Goal: Transaction & Acquisition: Purchase product/service

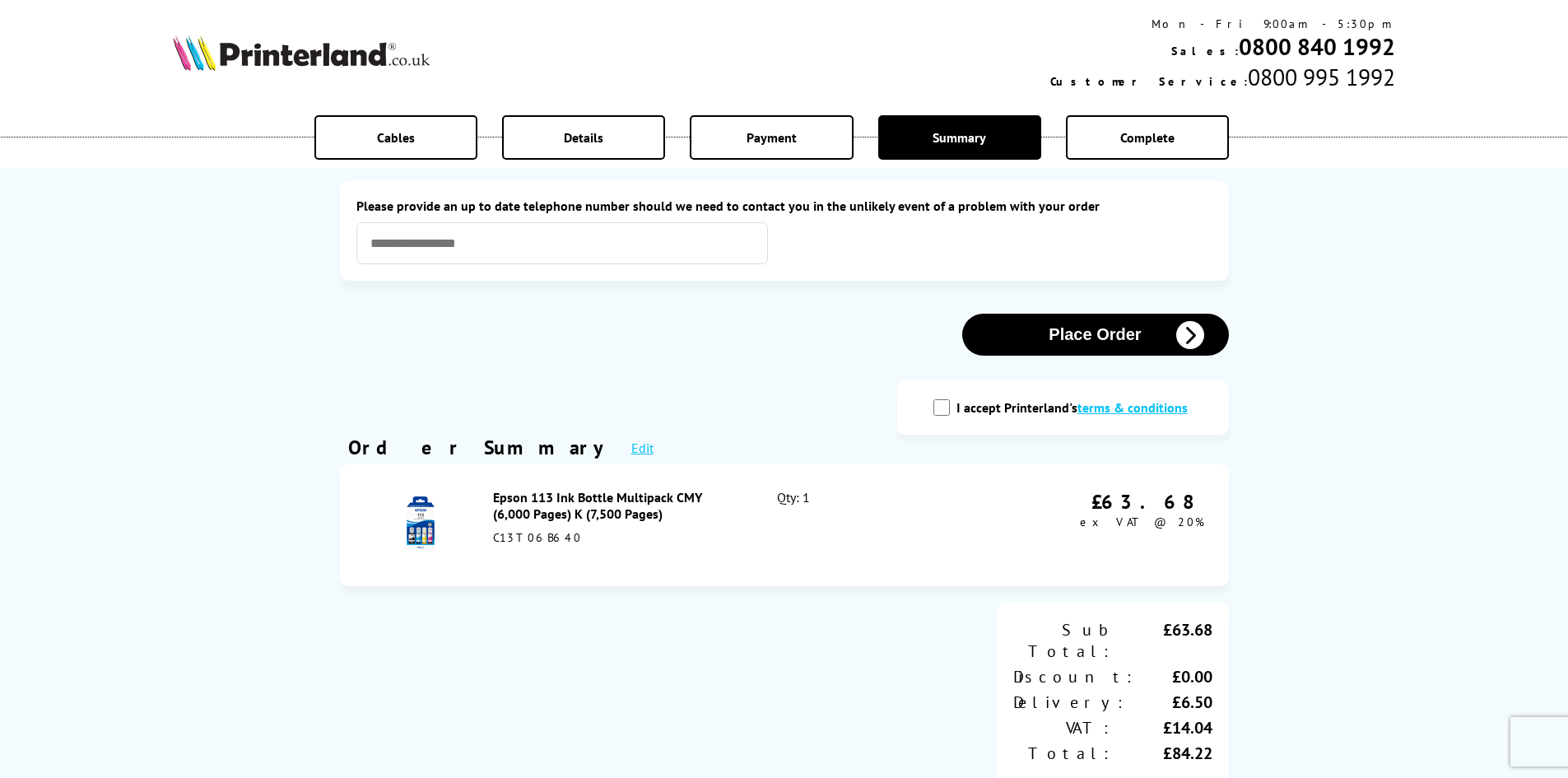
drag, startPoint x: 624, startPoint y: 148, endPoint x: 595, endPoint y: 149, distance: 29.0
click at [624, 148] on div "Details" at bounding box center [584, 137] width 163 height 45
click at [562, 148] on div "Details" at bounding box center [584, 137] width 163 height 45
click at [656, 241] on input "text" at bounding box center [562, 243] width 412 height 42
click at [482, 245] on input "text" at bounding box center [562, 243] width 412 height 42
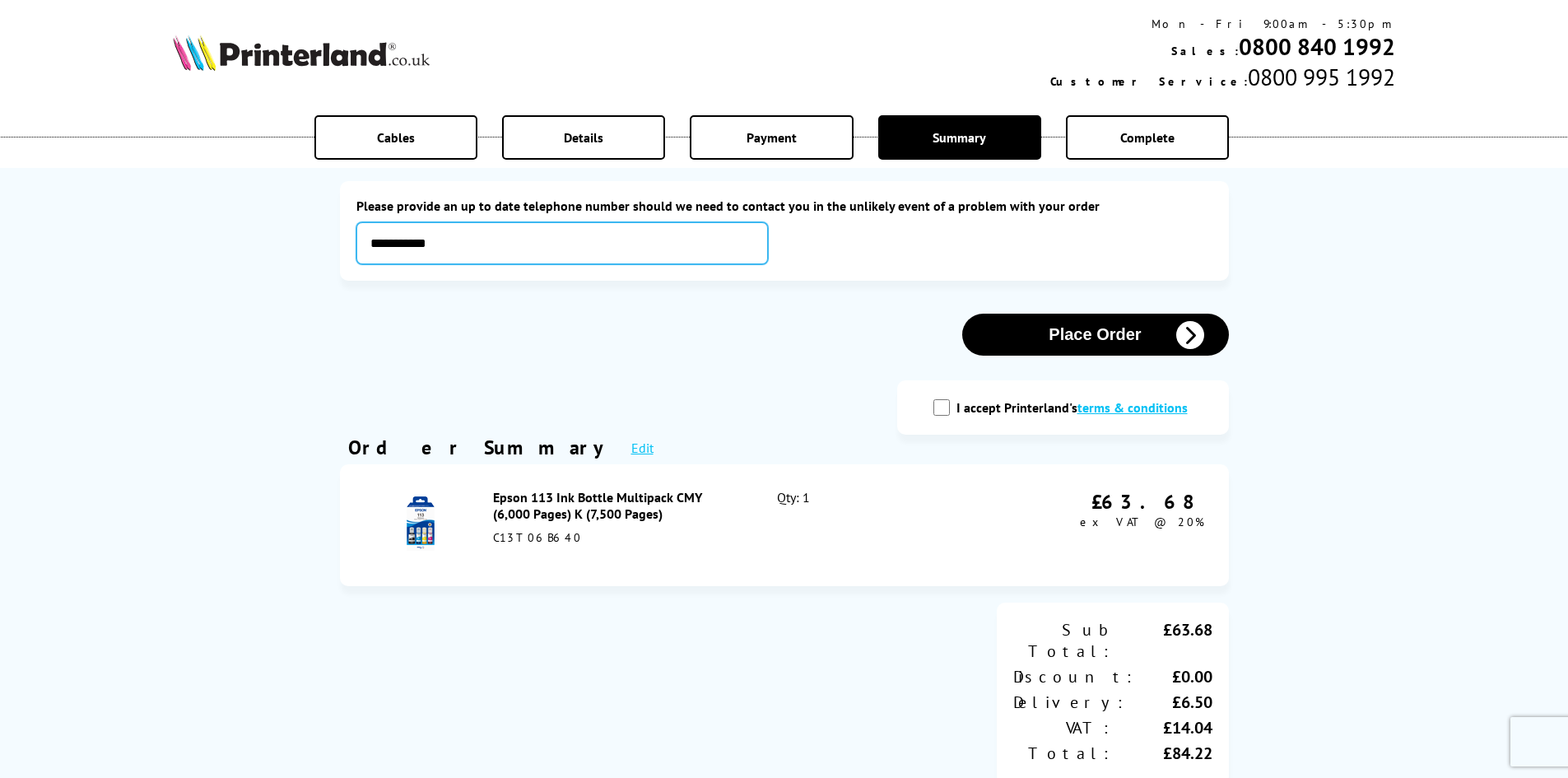
type input "**********"
drag, startPoint x: 1095, startPoint y: 334, endPoint x: 690, endPoint y: 421, distance: 414.2
click at [690, 421] on div "**********" at bounding box center [785, 669] width 906 height 1305
click at [947, 409] on input "I accept Printerland's terms & conditions" at bounding box center [942, 408] width 17 height 17
checkbox input "true"
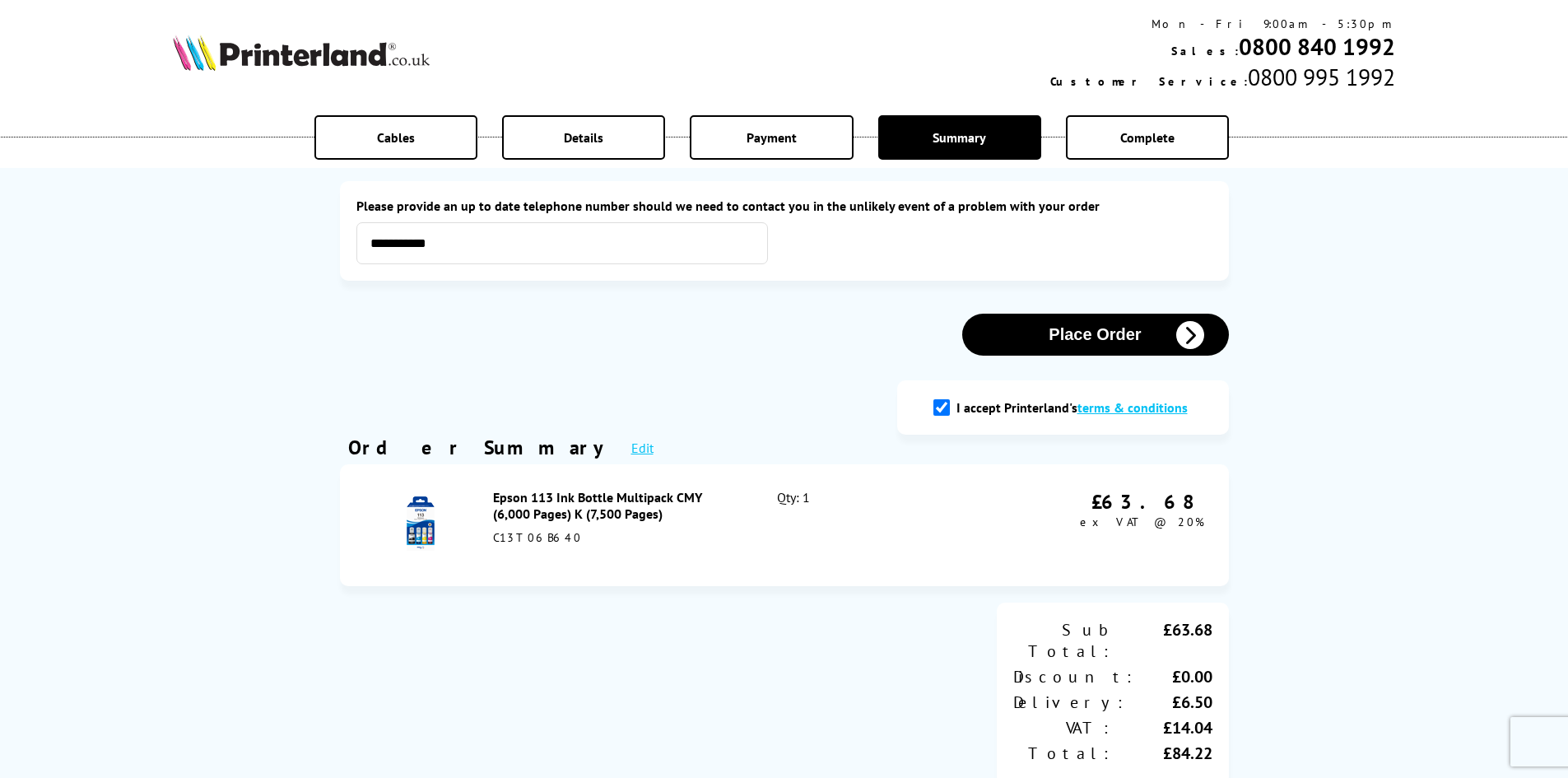
click at [1046, 332] on button "Place Order" at bounding box center [1095, 334] width 266 height 42
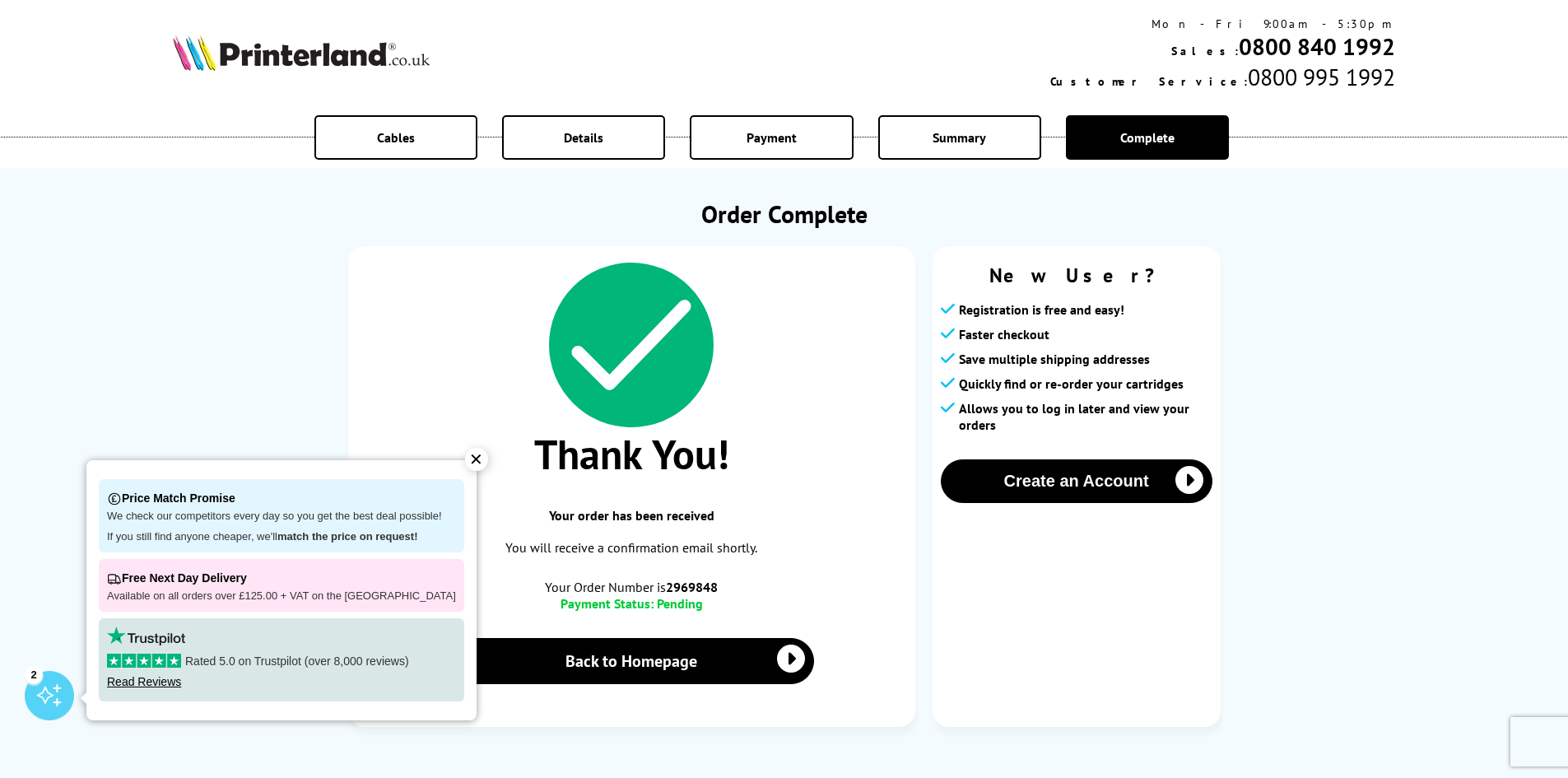
click at [468, 459] on div "✕" at bounding box center [476, 460] width 23 height 23
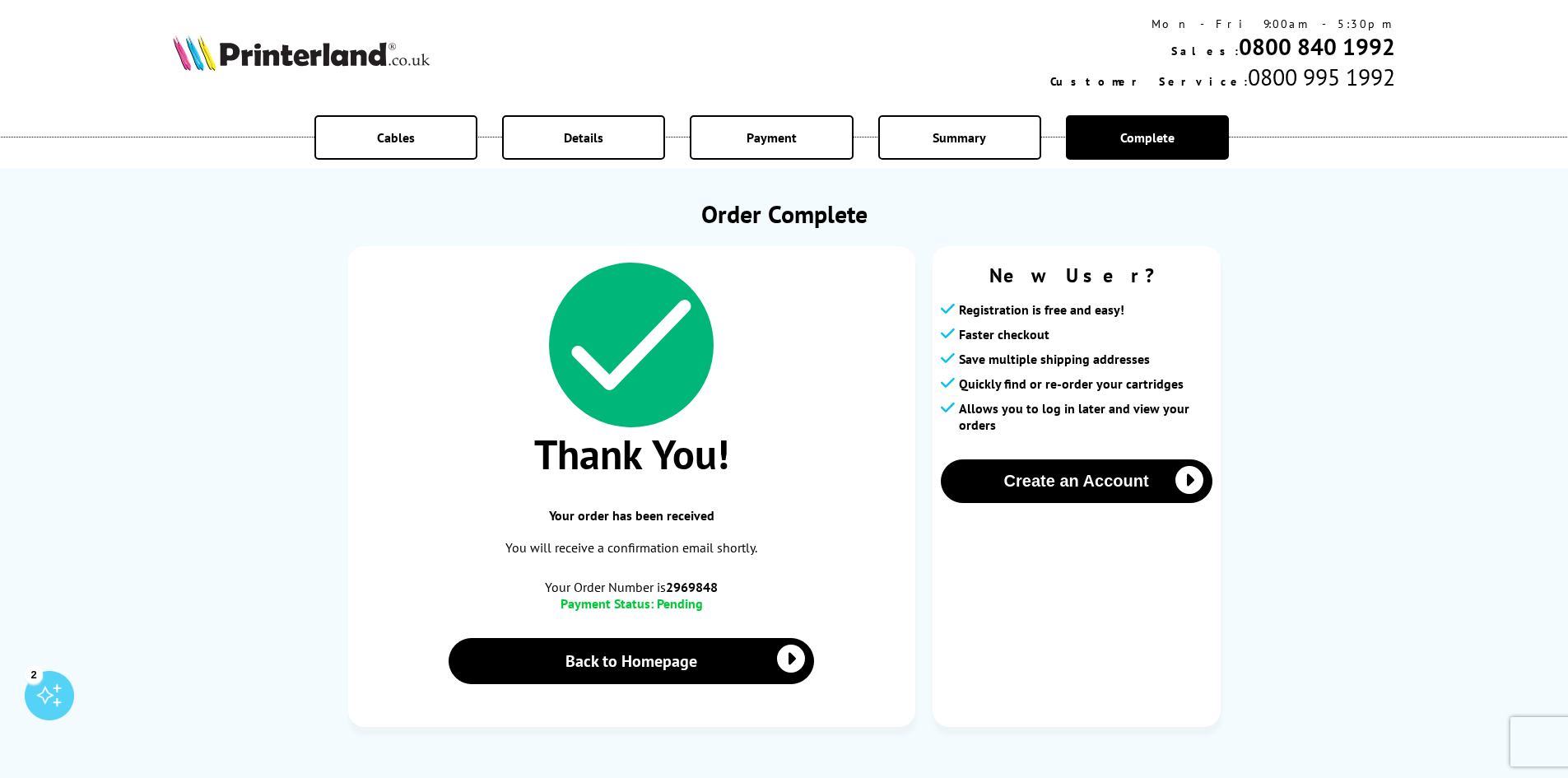
click at [1414, 395] on div "Cables Details Payment Summary Complete Order Complete Thank You! Your order ha…" at bounding box center [784, 380] width 1568 height 760
